Goal: Information Seeking & Learning: Understand process/instructions

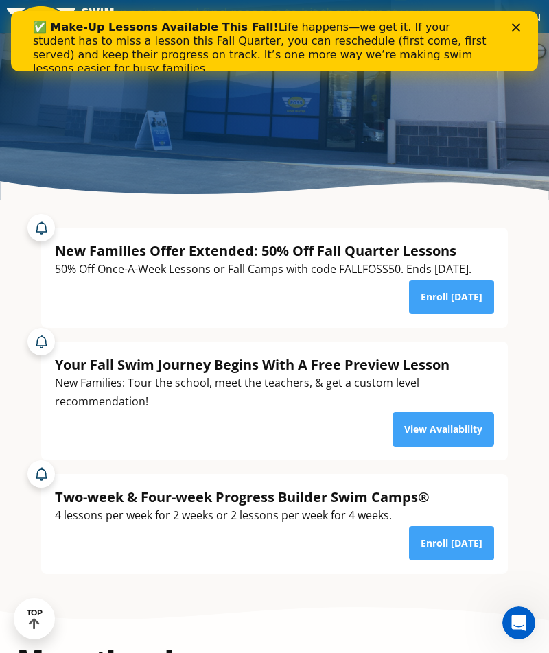
scroll to position [258, 0]
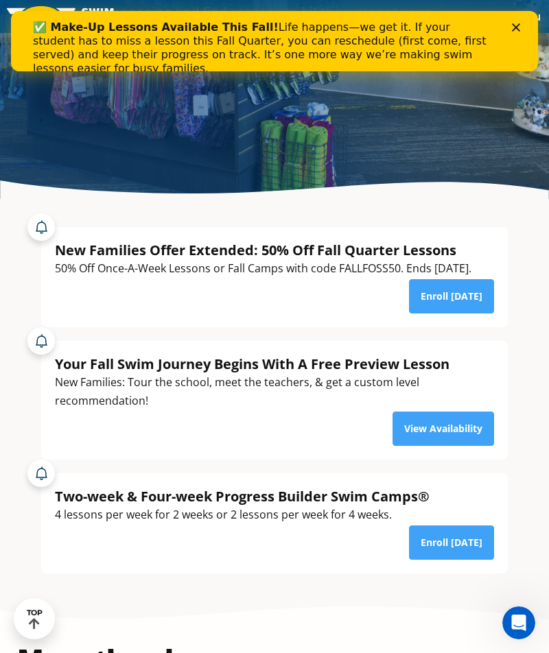
click at [351, 278] on div "50% Off Once-A-Week Lessons or Fall Camps with code FALLFOSS50. Ends [DATE]." at bounding box center [263, 268] width 416 height 19
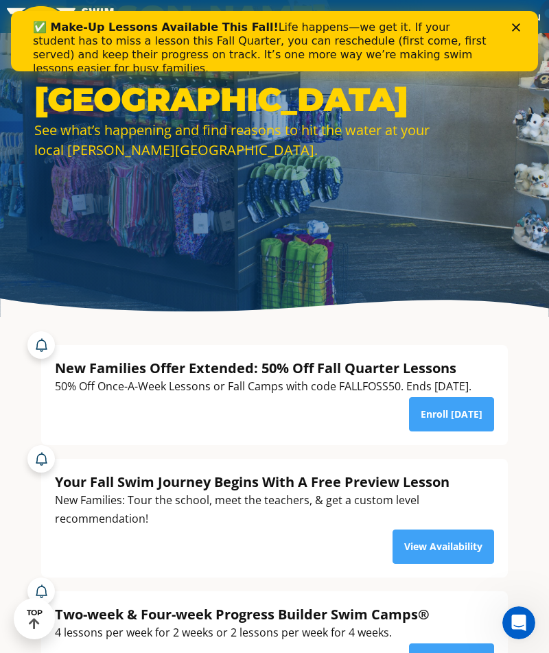
scroll to position [0, 0]
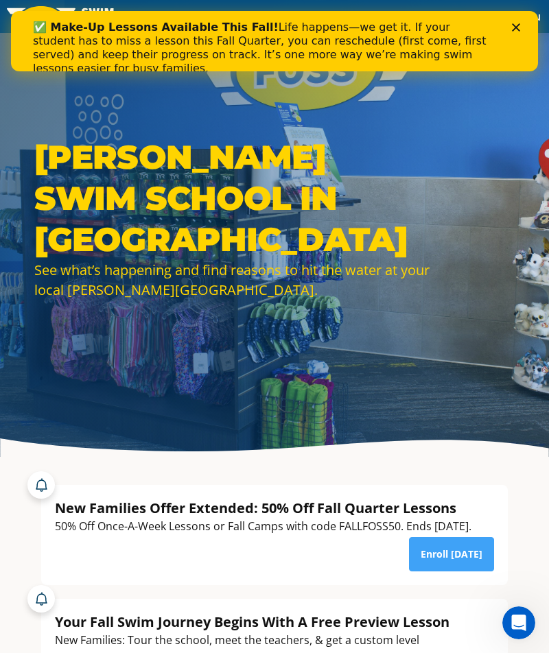
click at [519, 27] on icon "Close" at bounding box center [516, 27] width 8 height 8
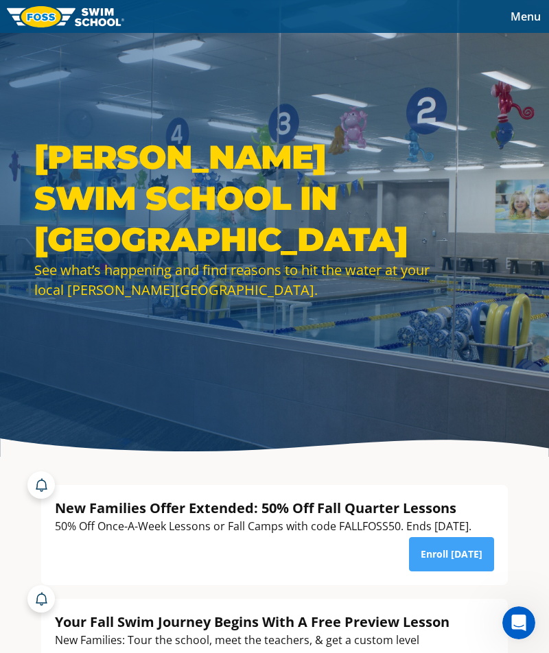
click at [527, 13] on span "Menu" at bounding box center [525, 16] width 30 height 15
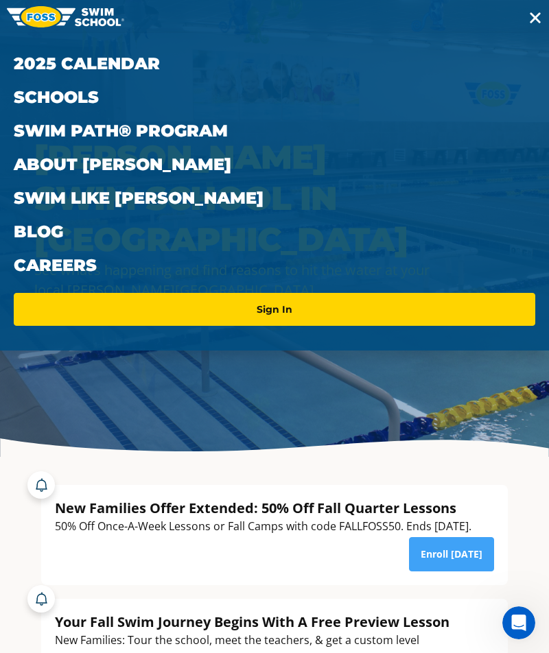
click at [159, 130] on link "Swim Path® Program" at bounding box center [274, 131] width 521 height 34
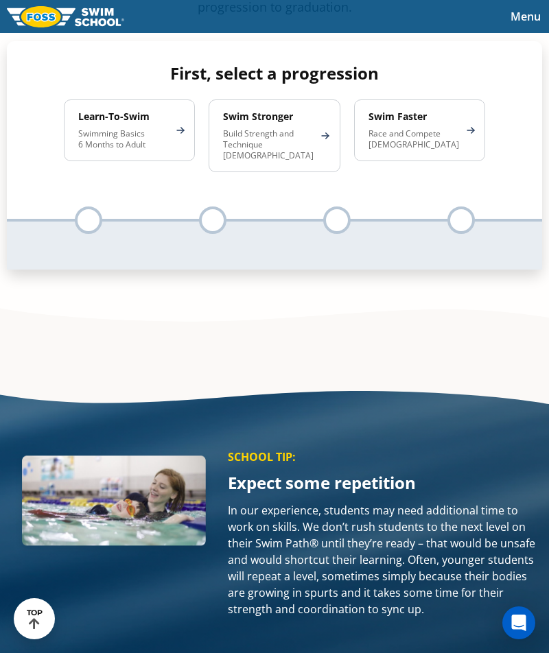
scroll to position [1003, 0]
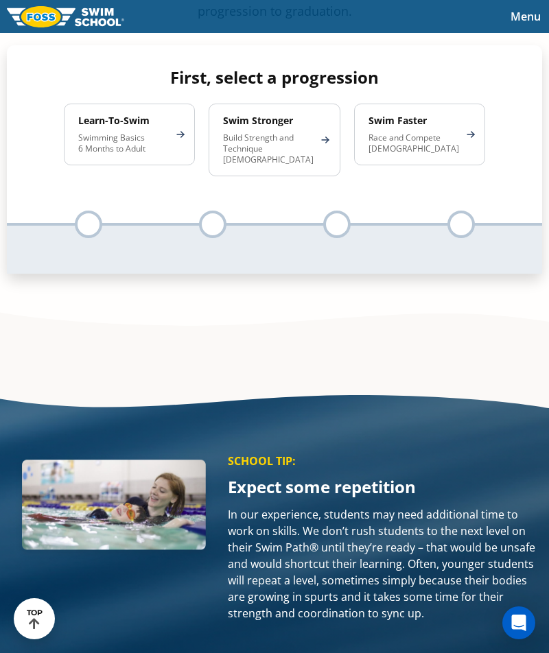
click at [289, 165] on p "Build Strength and Technique [DEMOGRAPHIC_DATA]" at bounding box center [267, 148] width 89 height 33
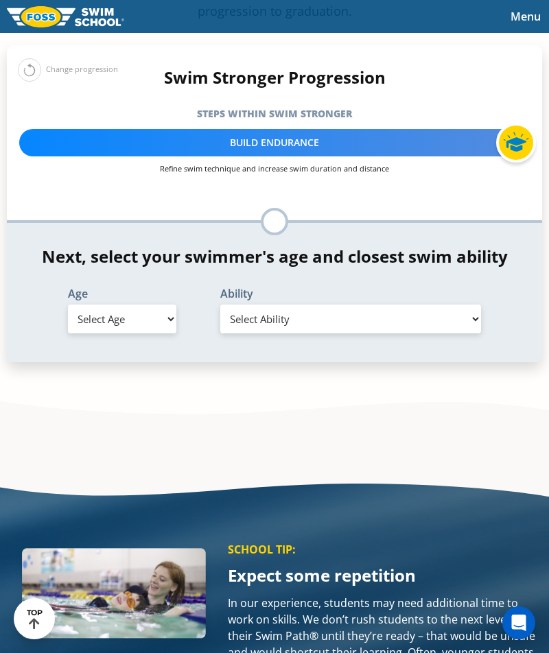
click at [154, 333] on select "Select Age [DEMOGRAPHIC_DATA] months - 1 year 1 year 2 years 3 years 4 years 5 …" at bounding box center [122, 319] width 108 height 29
select select "4-years"
click at [362, 333] on select "Select Ability First in-water experience When in the water, reliant on a life j…" at bounding box center [350, 319] width 261 height 29
select select "4-years-unsureor-my-swimmer-does-not-fit-within-any-of-these"
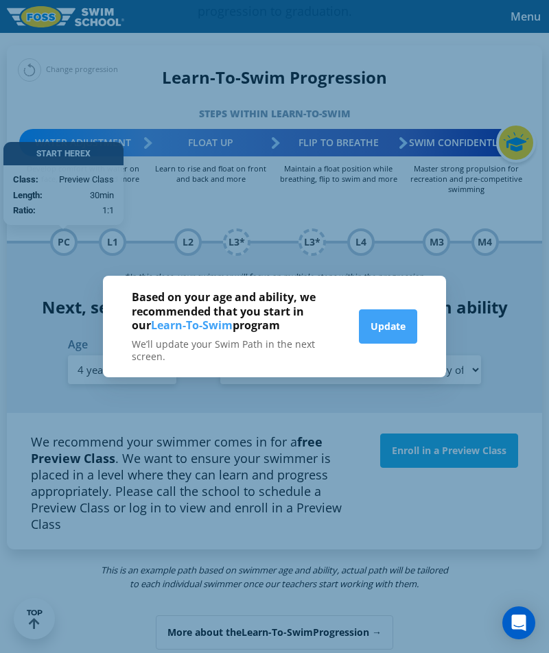
click at [390, 344] on button "Update" at bounding box center [388, 326] width 58 height 34
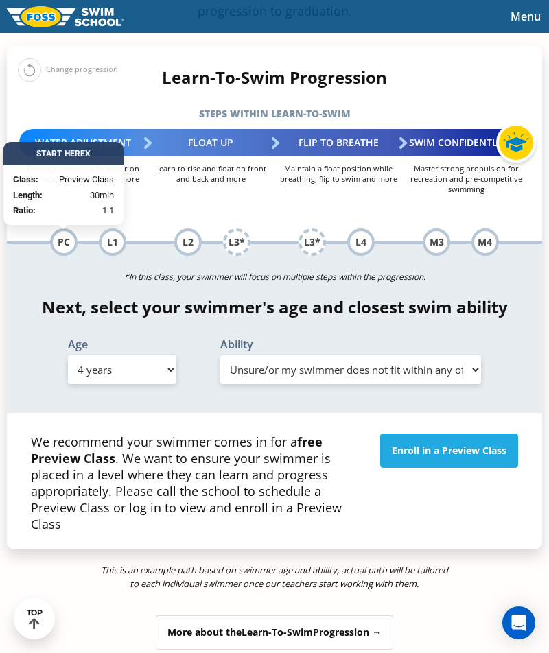
click at [321, 235] on div "Learn-To-Swim Progression Steps within Learn-to-Swim More about the Learn-To-Sw…" at bounding box center [274, 162] width 535 height 188
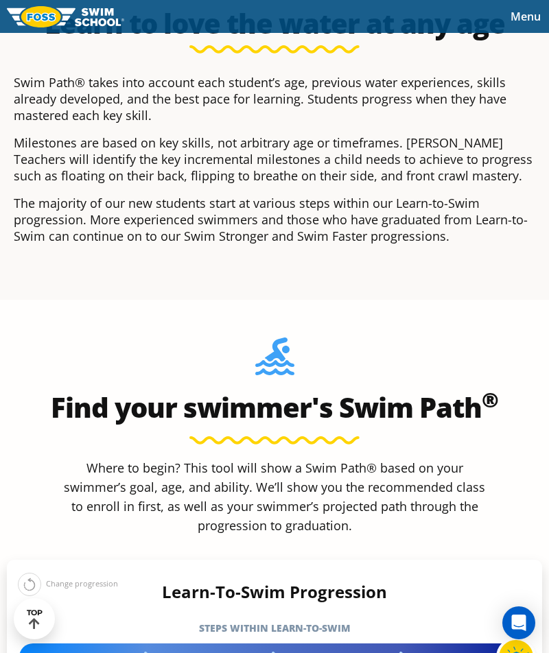
scroll to position [486, 0]
